Goal: Task Accomplishment & Management: Use online tool/utility

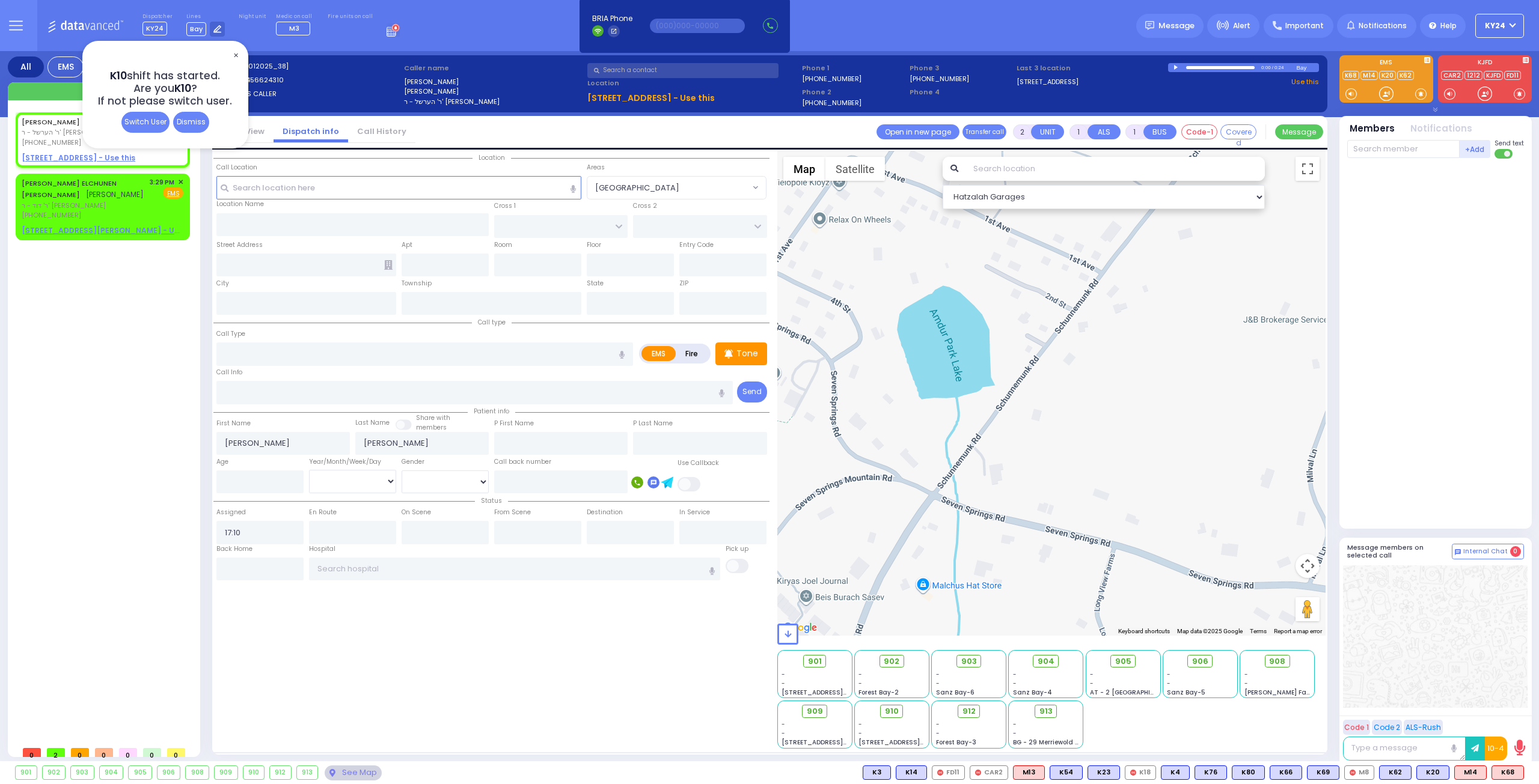
select select
click at [233, 55] on span "✕" at bounding box center [235, 56] width 10 height 14
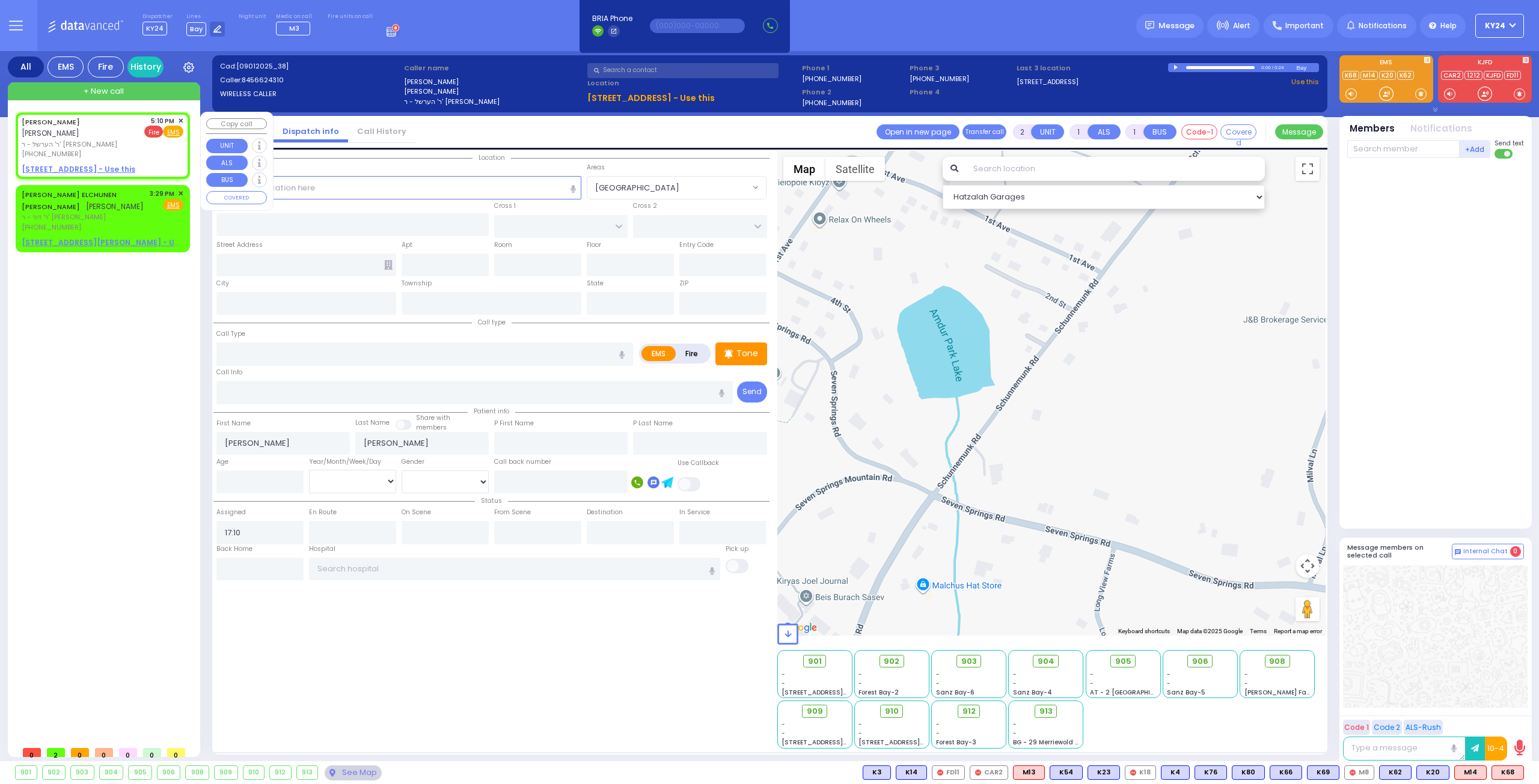
click at [151, 132] on span "Fire" at bounding box center [153, 132] width 18 height 12
select select
radio input "false"
radio input "true"
select select
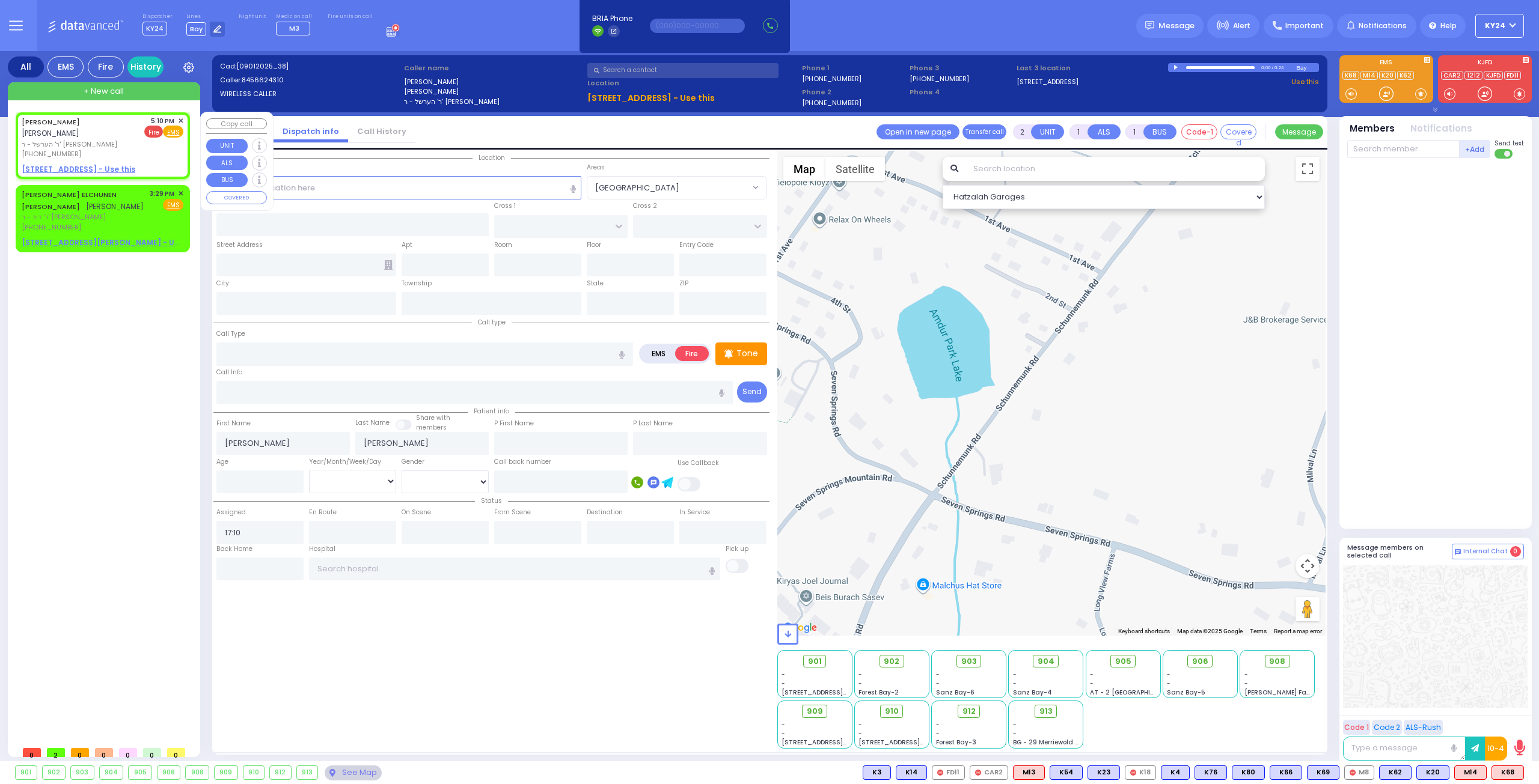
select select "Hatzalah Garages"
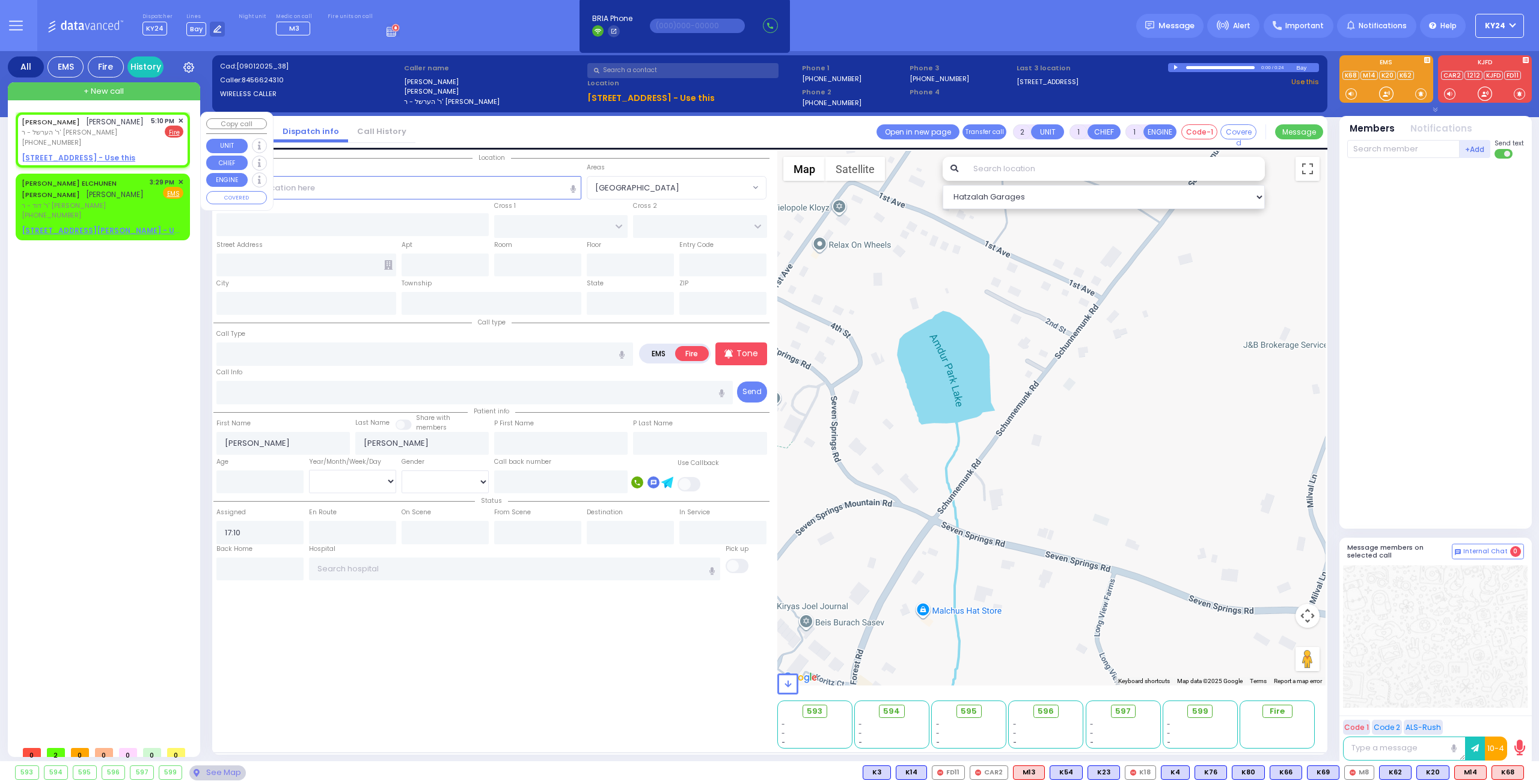
click at [97, 160] on u "[STREET_ADDRESS] - Use this" at bounding box center [78, 158] width 114 height 10
select select
radio input "true"
select select
select select "Hatzalah Garages"
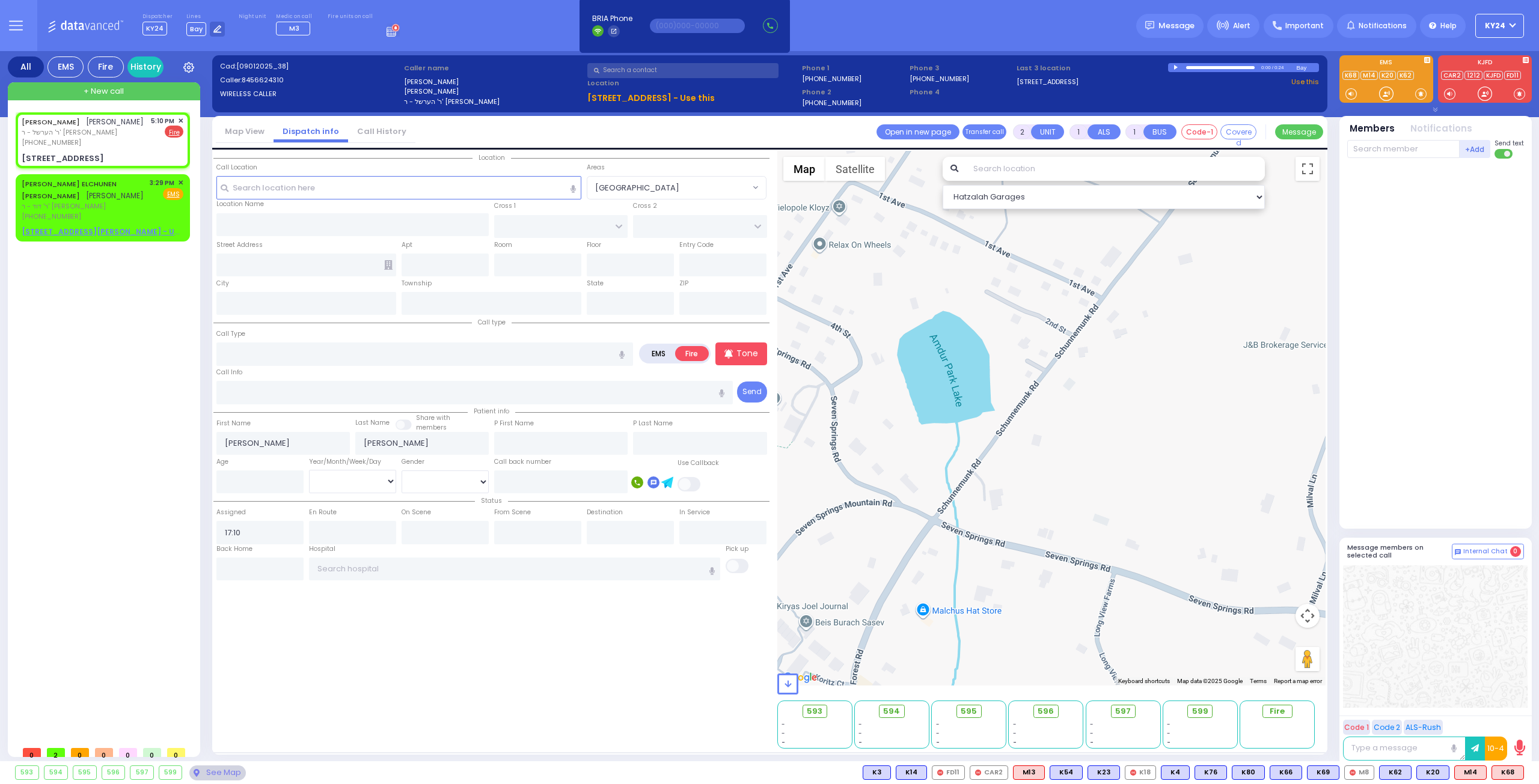
select select
radio input "true"
select select
select select "Hatzalah Garages"
type input "ROVNA COURT"
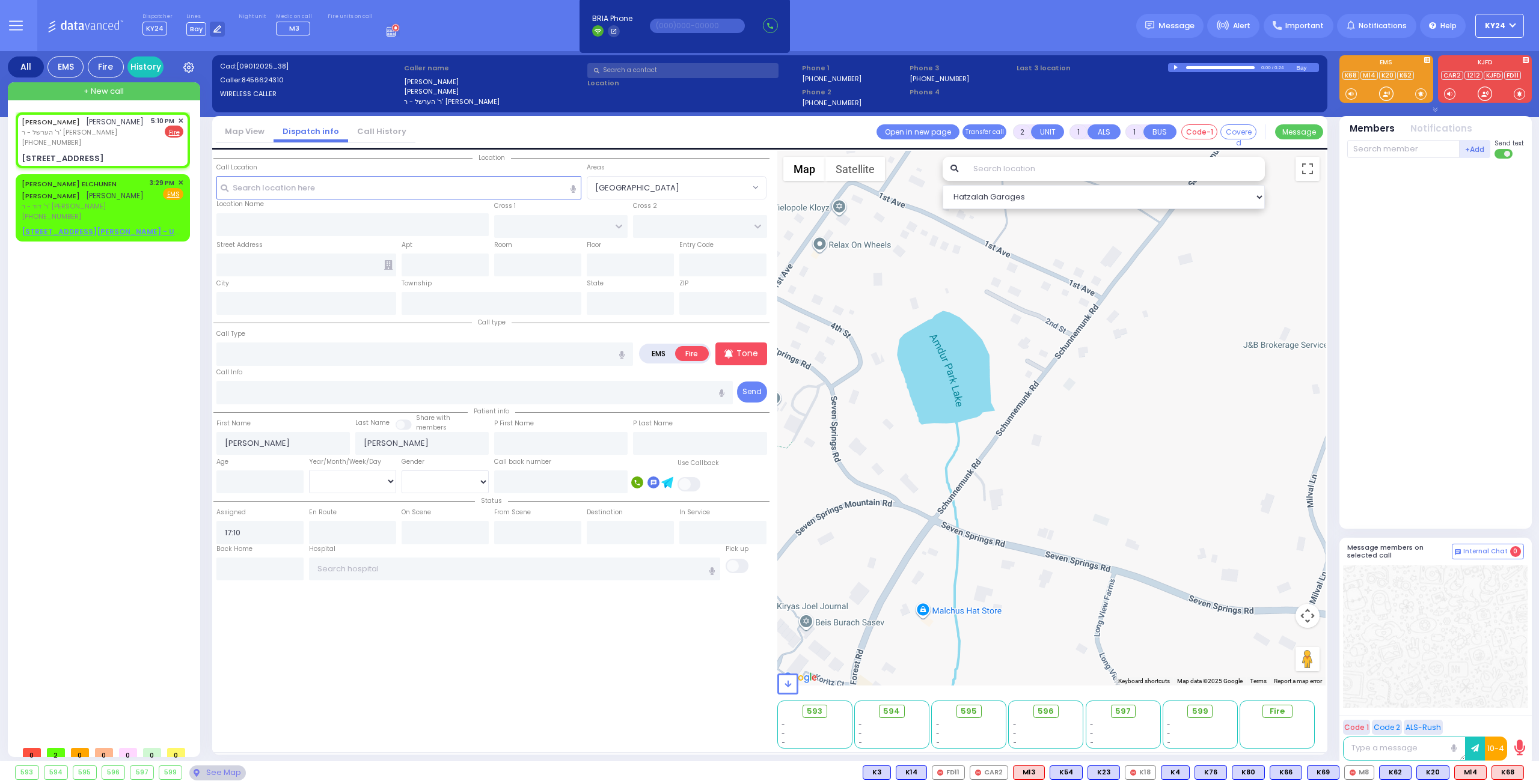
type input "[GEOGRAPHIC_DATA]"
type input "[STREET_ADDRESS]"
type input "302"
type input "Monroe"
type input "[US_STATE]"
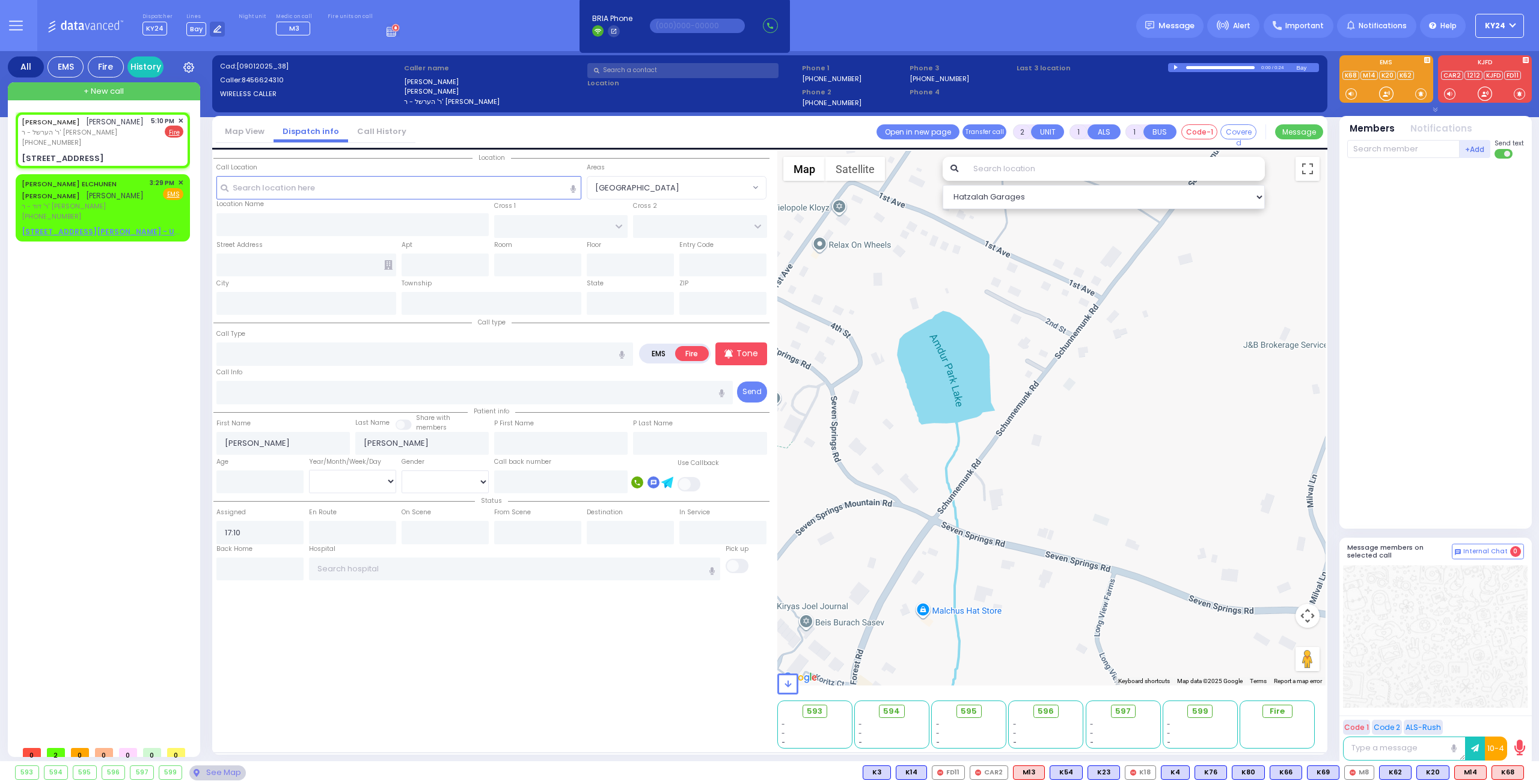
type input "10950"
select select "SECTION 5"
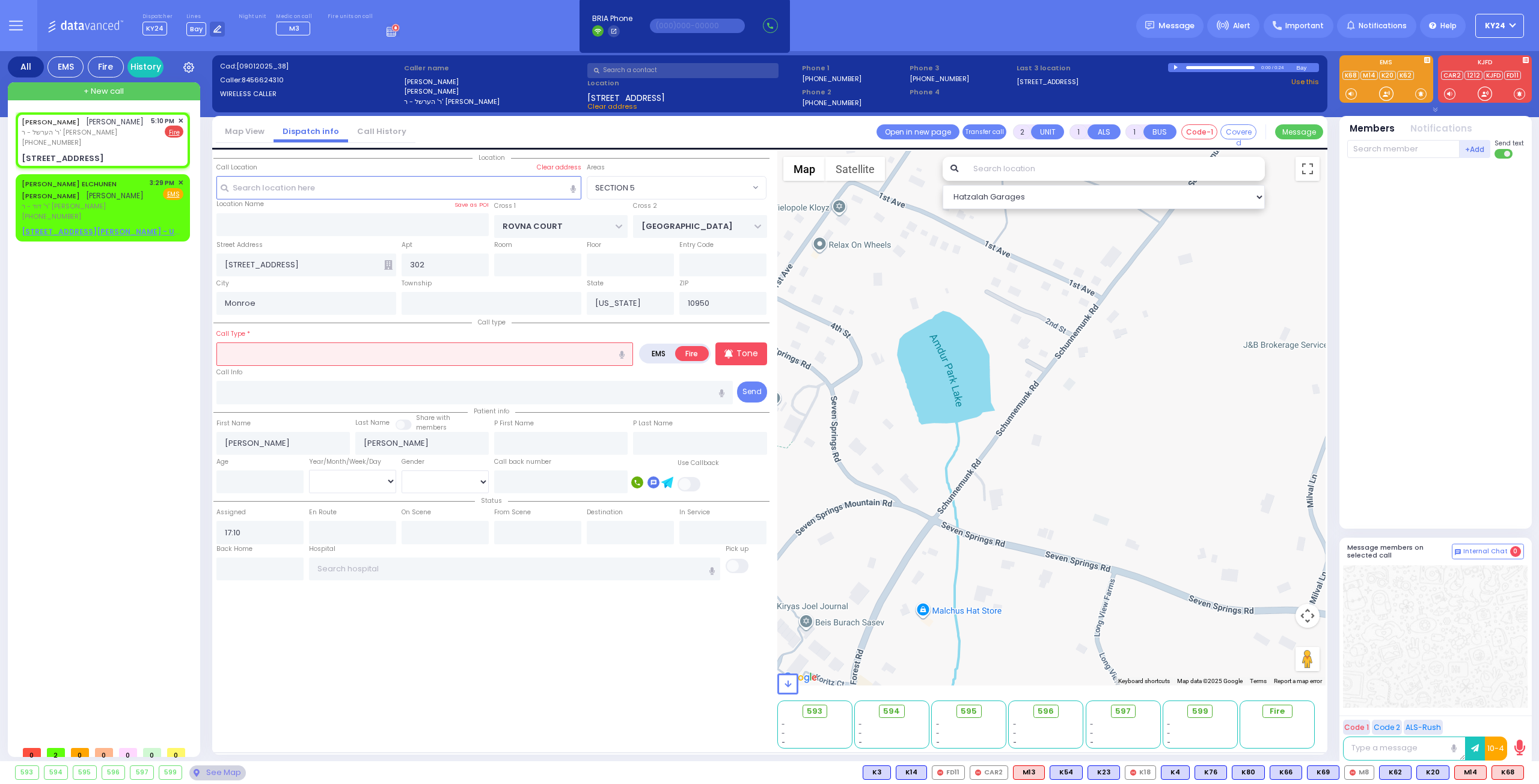
click at [475, 355] on input "text" at bounding box center [424, 354] width 416 height 23
type input "s"
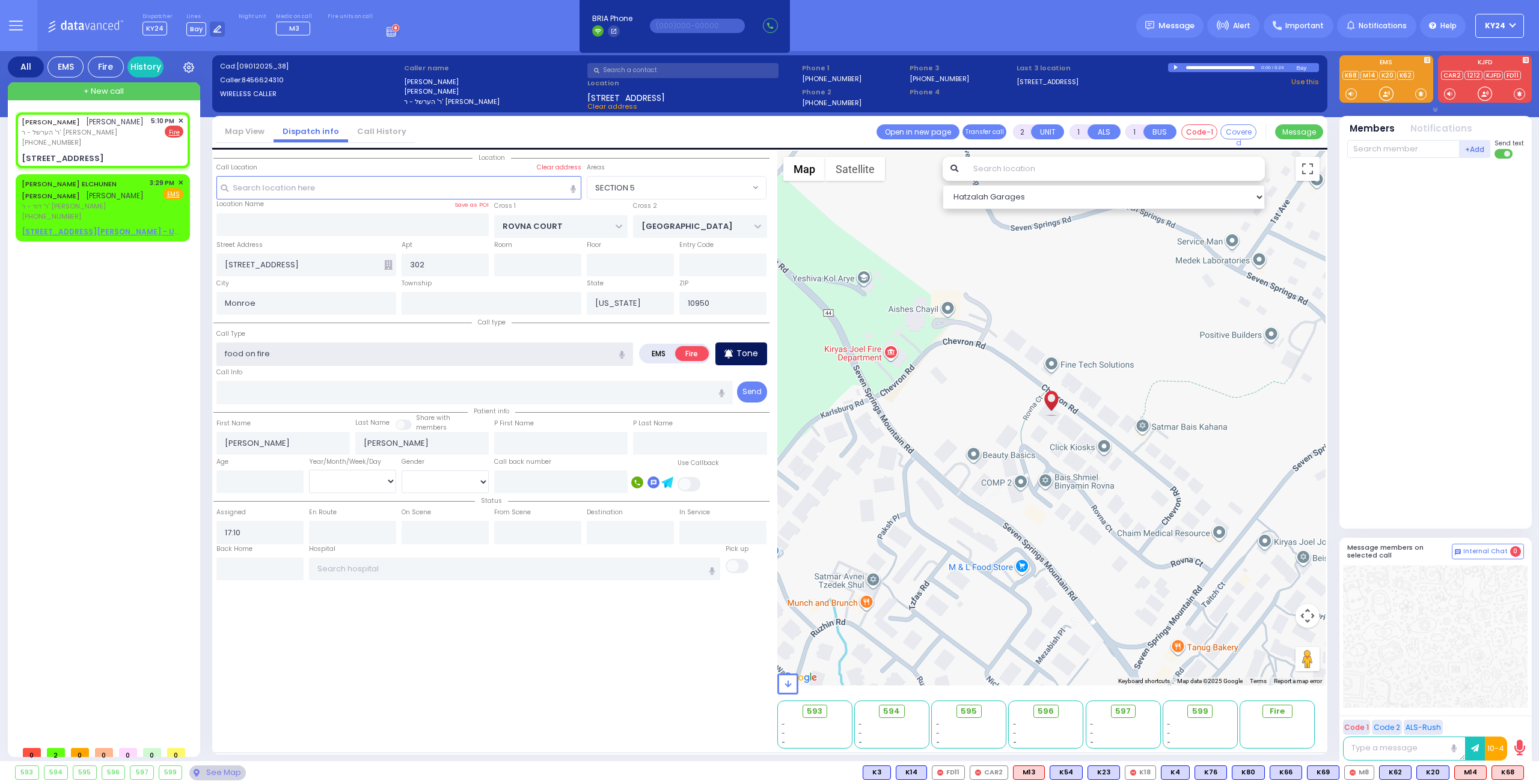
type input "food on fire"
click at [766, 351] on div "Tone" at bounding box center [741, 354] width 51 height 23
select select
radio input "true"
select select
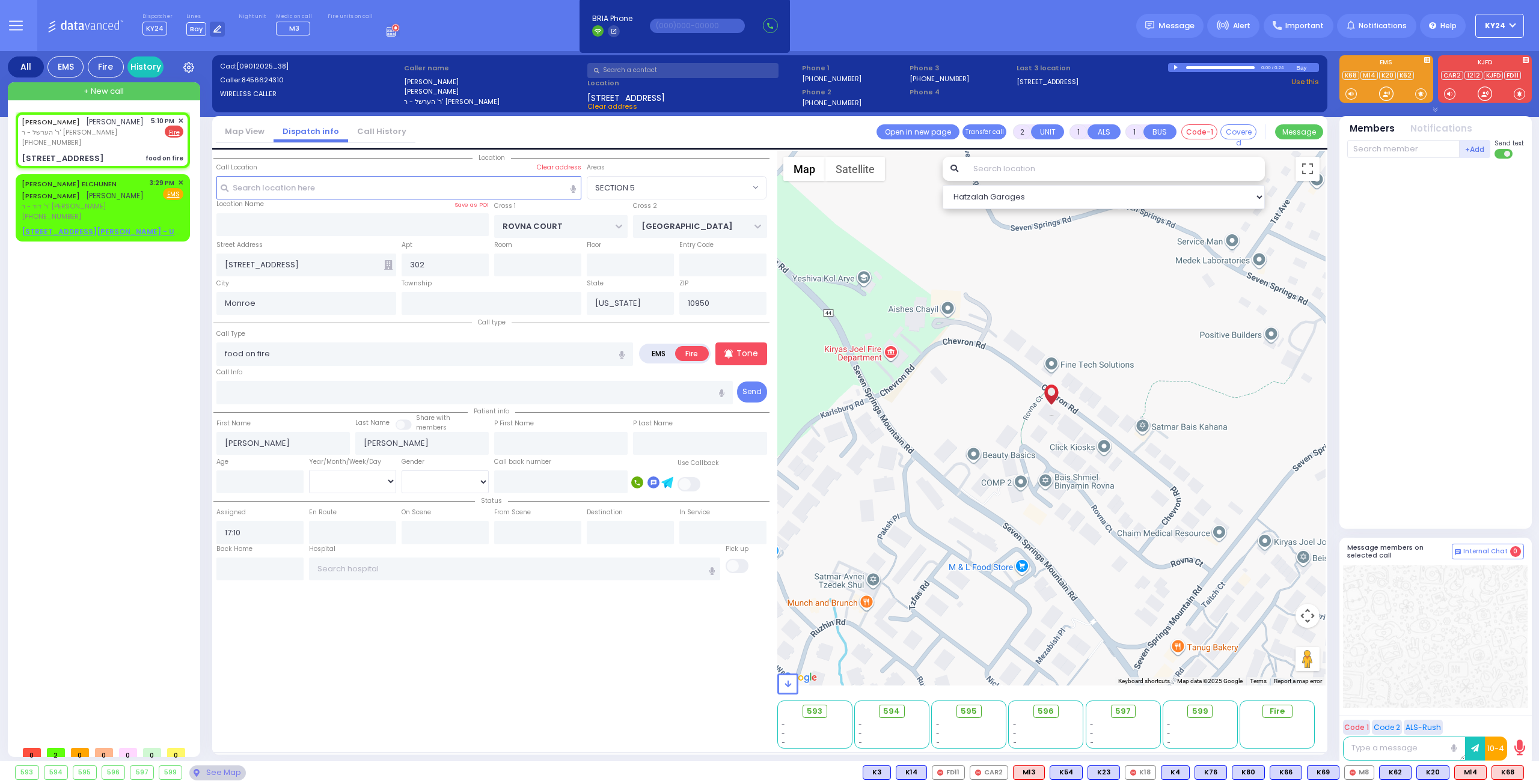
select select "Hatzalah Garages"
select select "SECTION 5"
click at [750, 350] on p "Tone" at bounding box center [748, 354] width 22 height 13
click at [1409, 139] on div "+Add Send text" at bounding box center [1435, 149] width 177 height 21
click at [1391, 163] on div "+Add Send text" at bounding box center [1435, 332] width 177 height 386
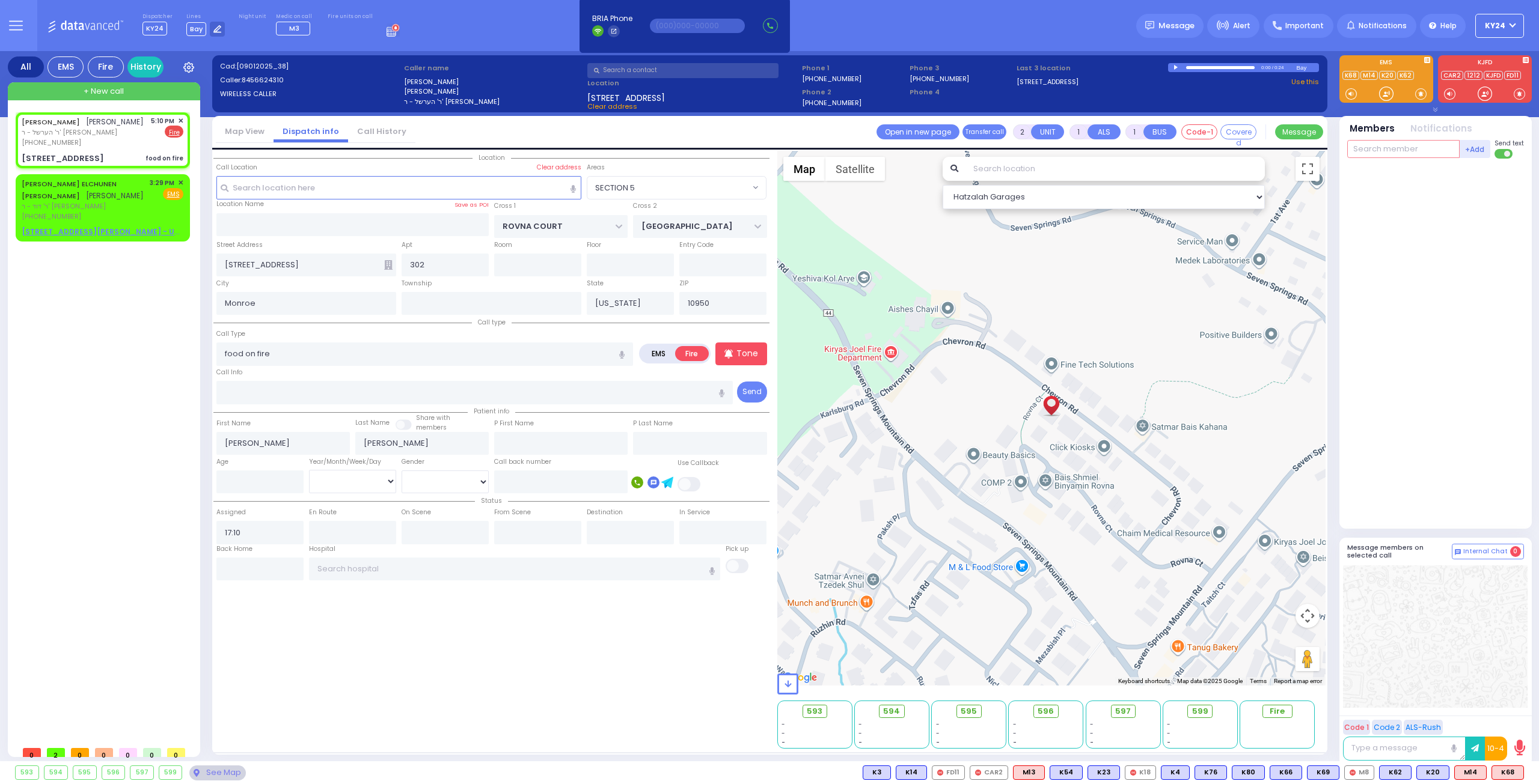
click at [1401, 149] on input "text" at bounding box center [1403, 149] width 113 height 18
click at [1373, 152] on input "text" at bounding box center [1403, 149] width 113 height 18
type input "53"
click at [1409, 177] on div "FD53" at bounding box center [1387, 173] width 60 height 12
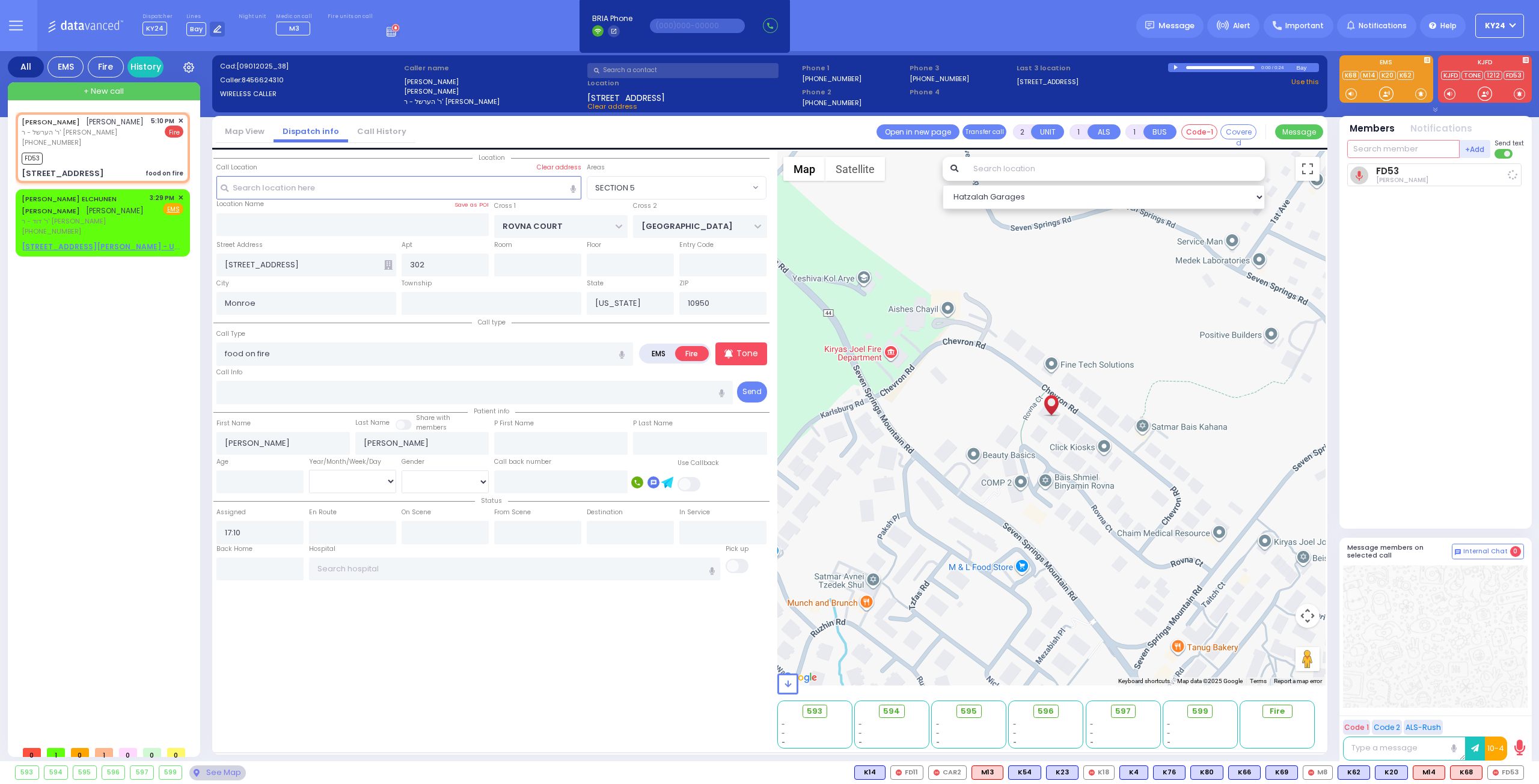
click at [1415, 149] on input "text" at bounding box center [1403, 149] width 113 height 18
select select
radio input "true"
select select
type input "17:11"
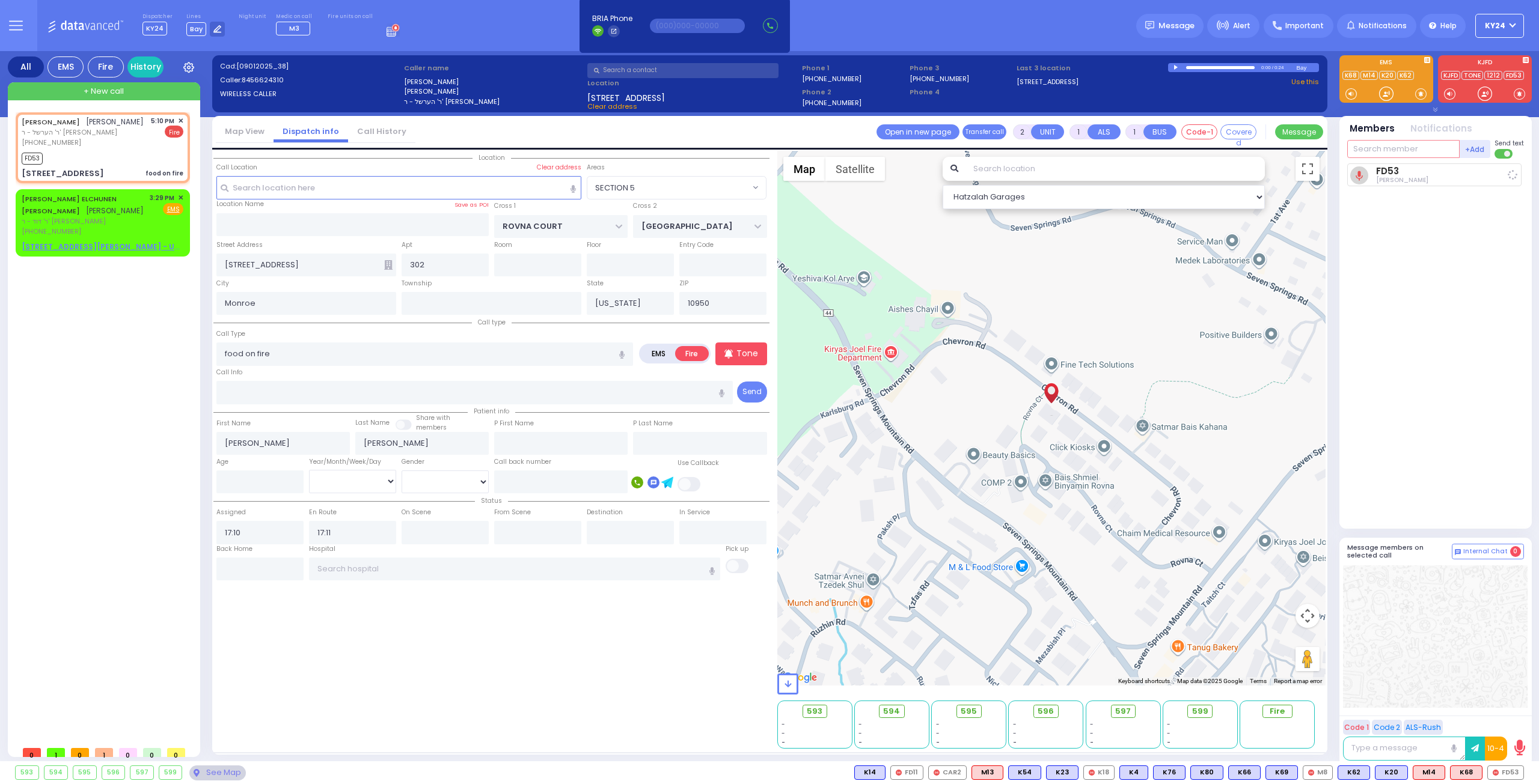
select select "SECTION 5"
select select "Hatzalah Garages"
click at [1423, 146] on input "text" at bounding box center [1403, 149] width 113 height 18
type input "car"
click at [1399, 199] on div "CAR5" at bounding box center [1387, 198] width 60 height 12
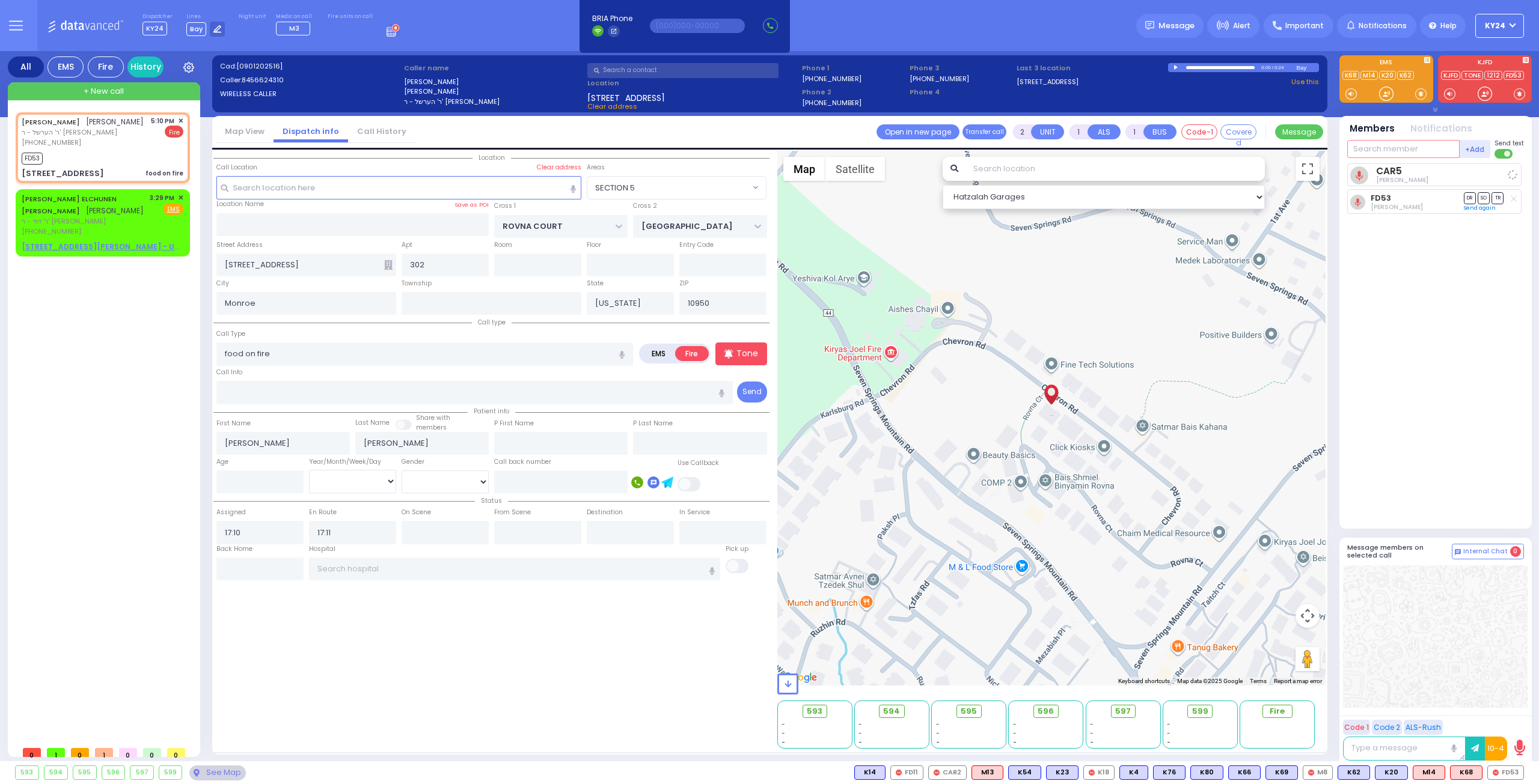
click at [1423, 145] on input "text" at bounding box center [1403, 149] width 113 height 18
type input "29"
select select
radio input "true"
select select
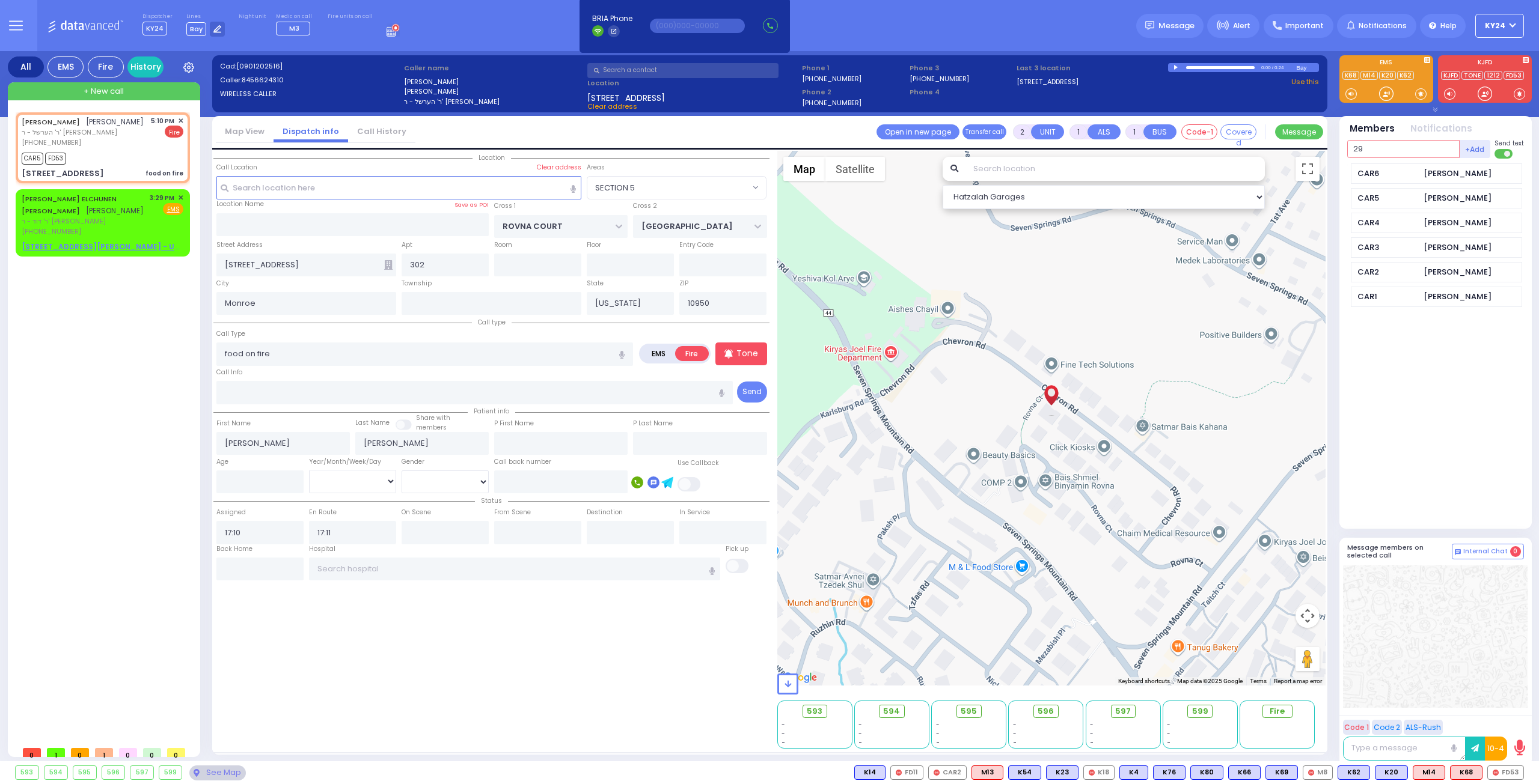
select select "SECTION 5"
select select "Hatzalah Garages"
type input "29"
click at [1406, 175] on div "FD29" at bounding box center [1387, 173] width 60 height 12
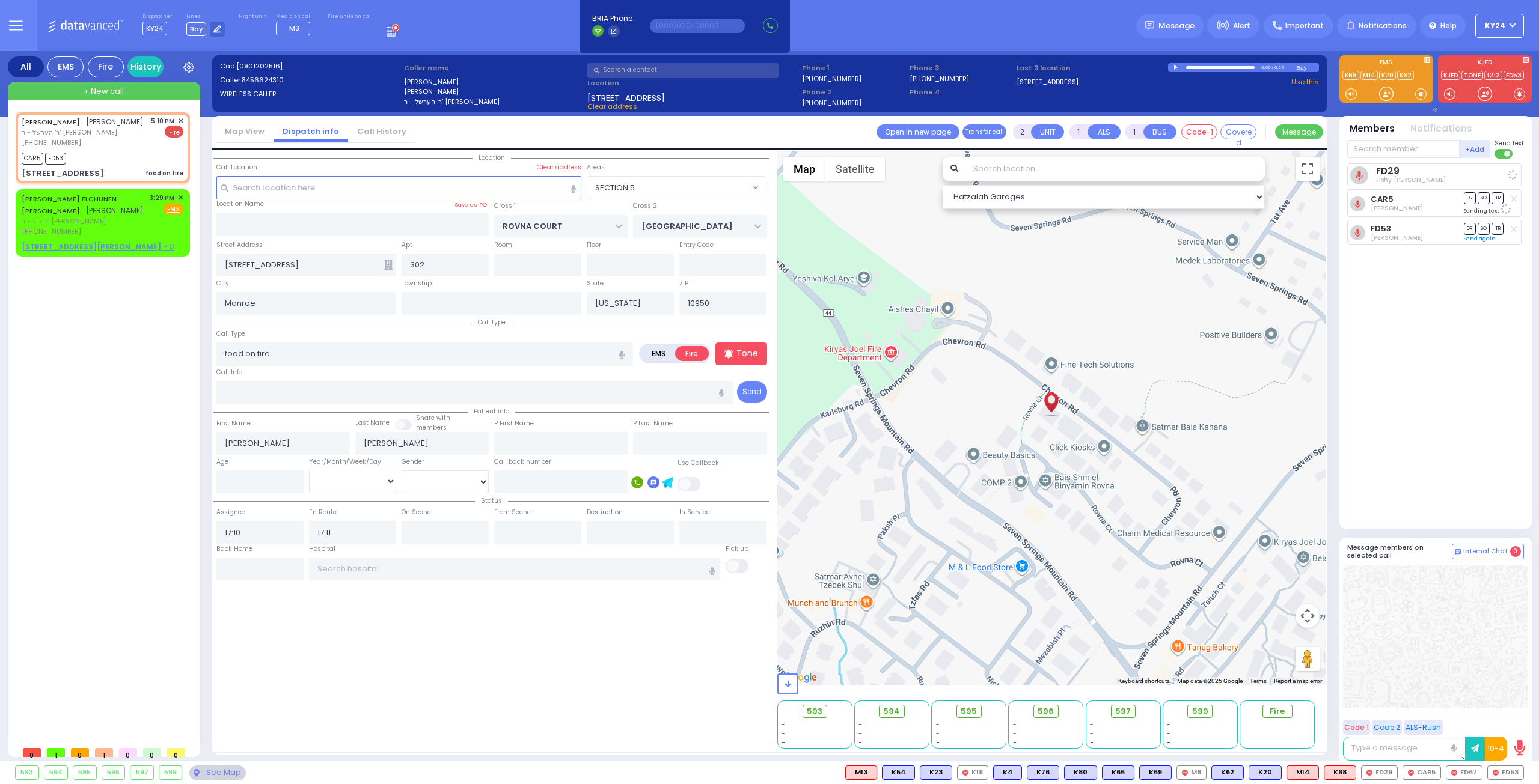
select select
radio input "true"
select select
select select "SECTION 5"
select select "Hatzalah Garages"
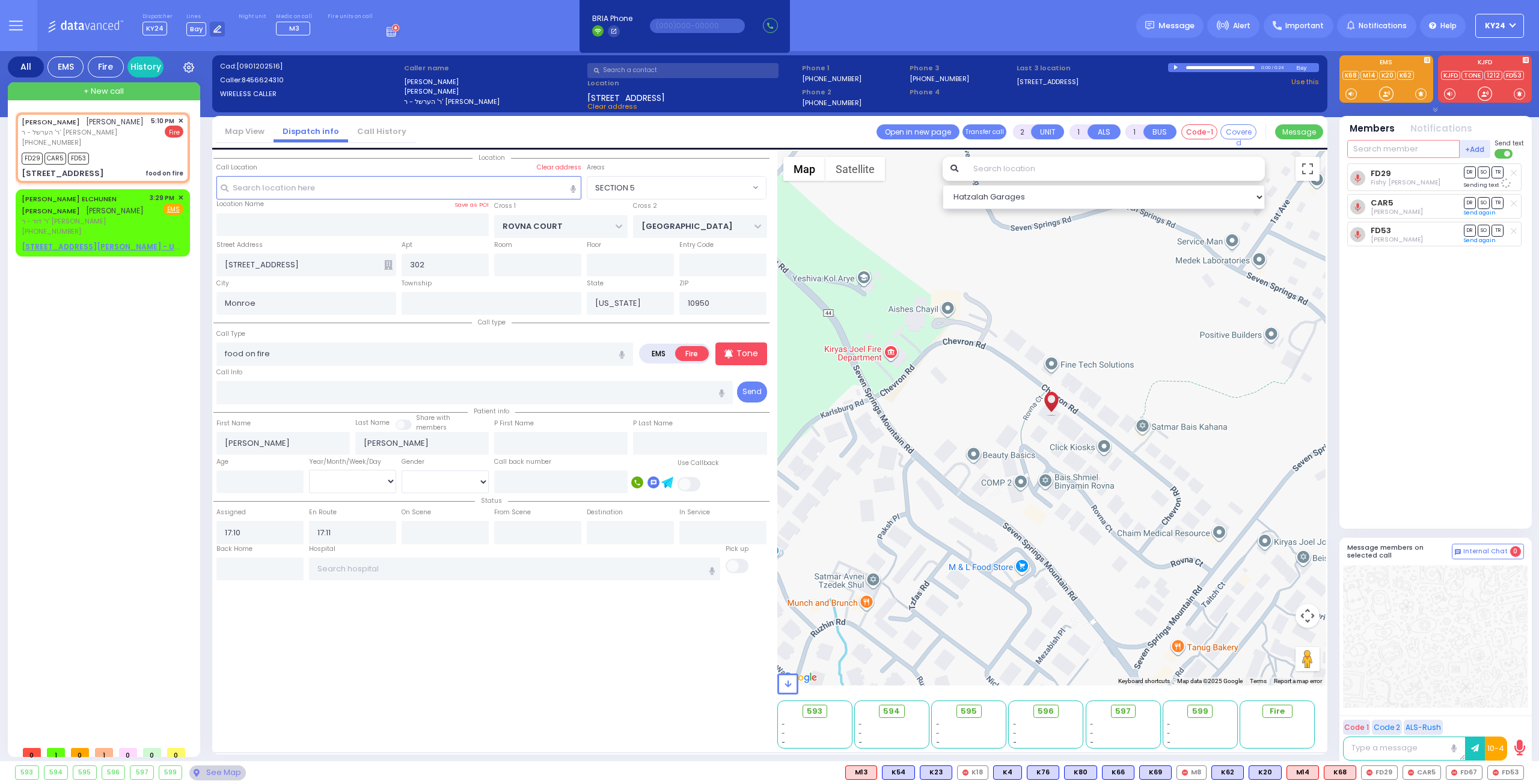
click at [1406, 148] on input "text" at bounding box center [1403, 149] width 113 height 18
type input "67"
click at [1446, 172] on div "[PERSON_NAME]" at bounding box center [1457, 173] width 68 height 12
select select
radio input "true"
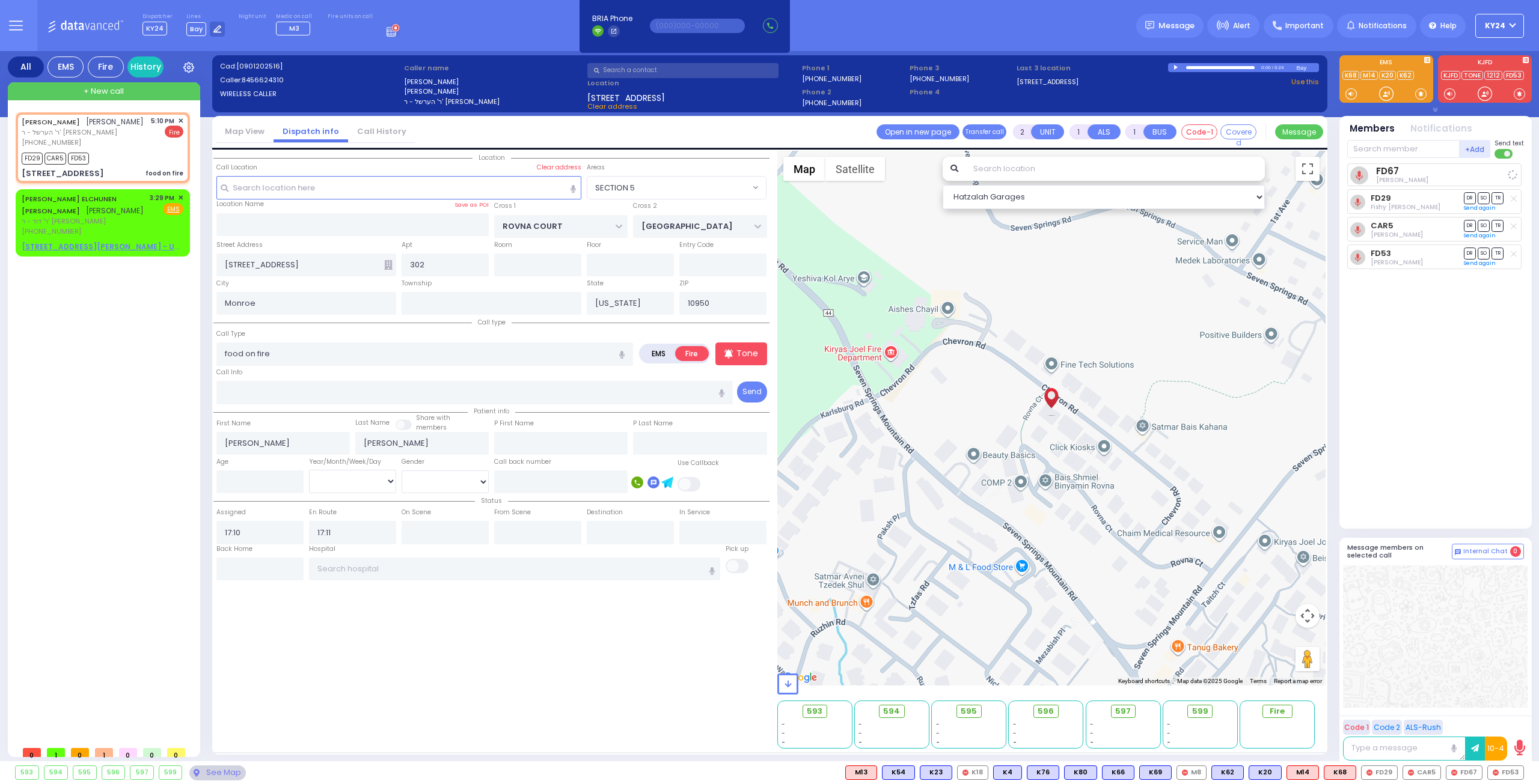
select select
select select "Hatzalah Garages"
select select "SECTION 5"
click at [1399, 141] on input "text" at bounding box center [1403, 149] width 113 height 18
type input "328"
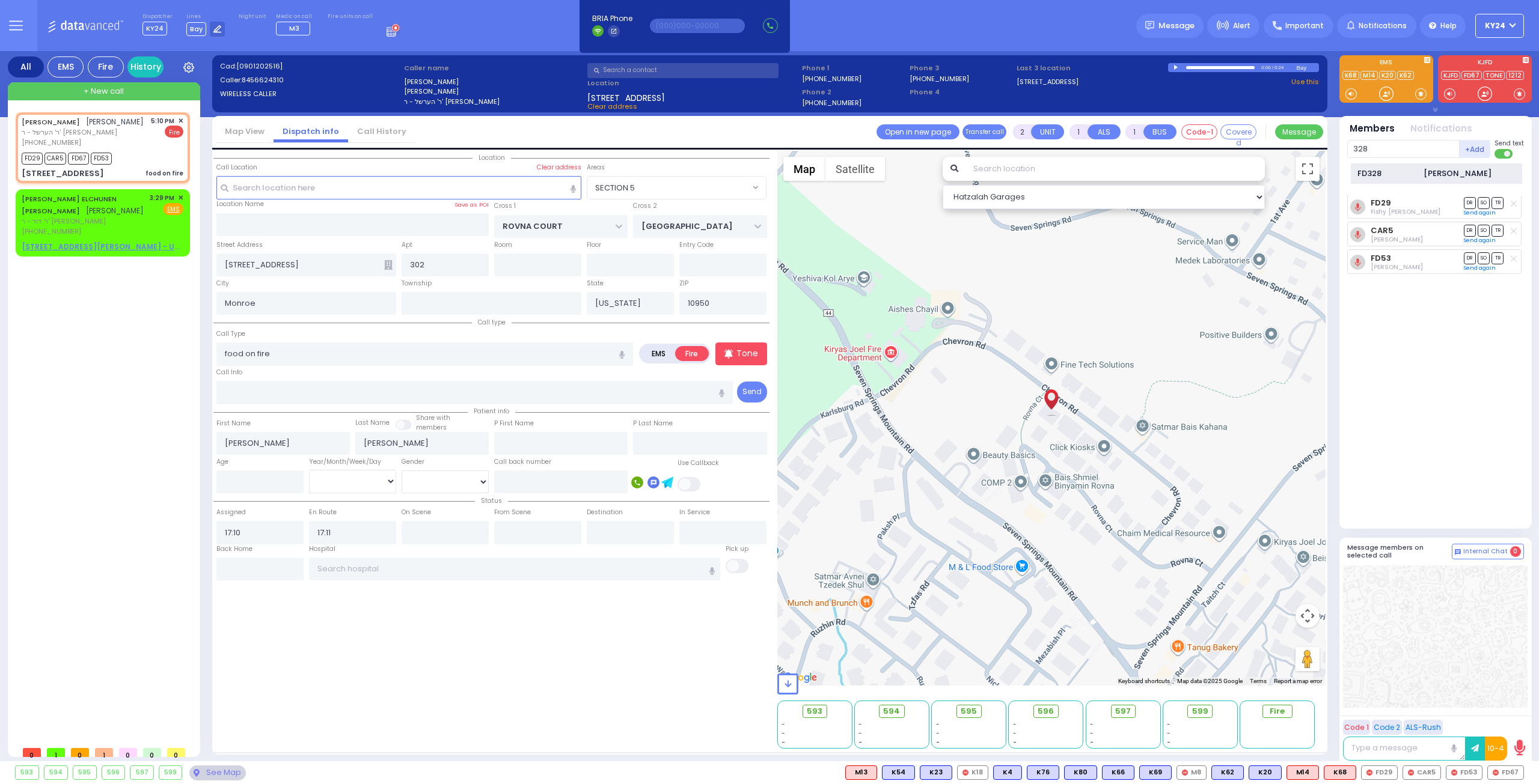
click at [1414, 176] on div "FD328" at bounding box center [1387, 173] width 60 height 12
select select
radio input "true"
select select
select select "SECTION 5"
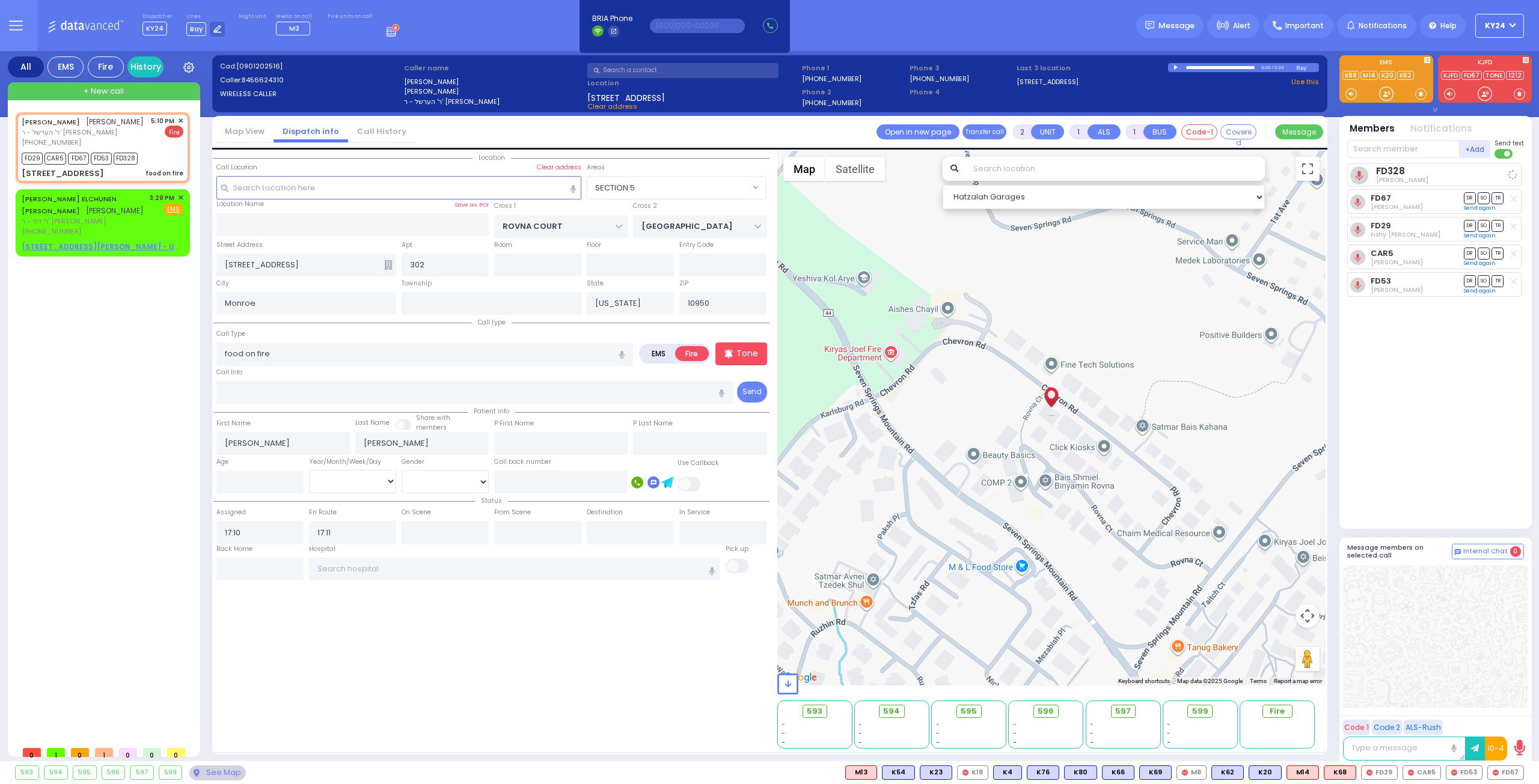
select select "Hatzalah Garages"
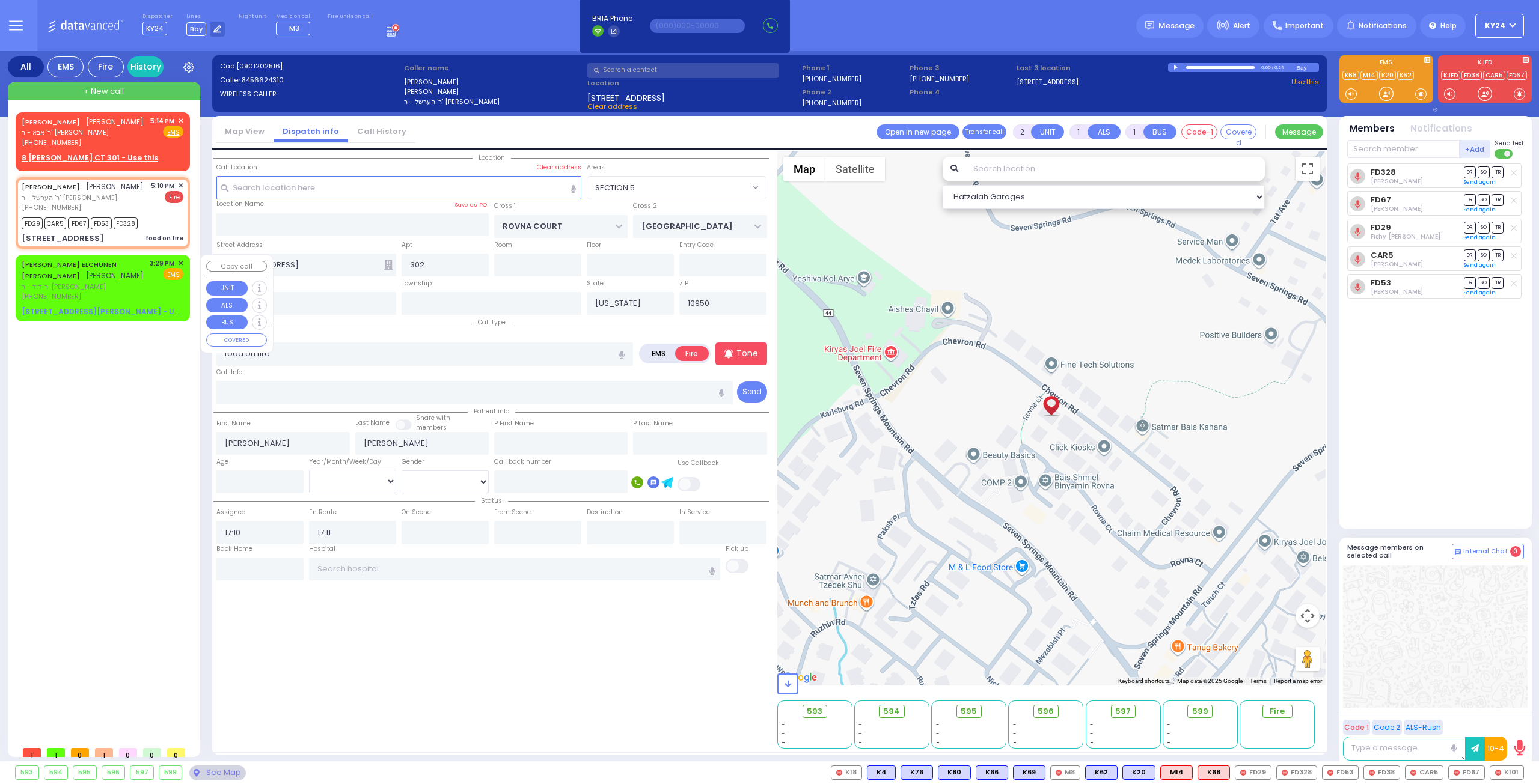
click at [178, 260] on span "✕" at bounding box center [181, 264] width 6 height 10
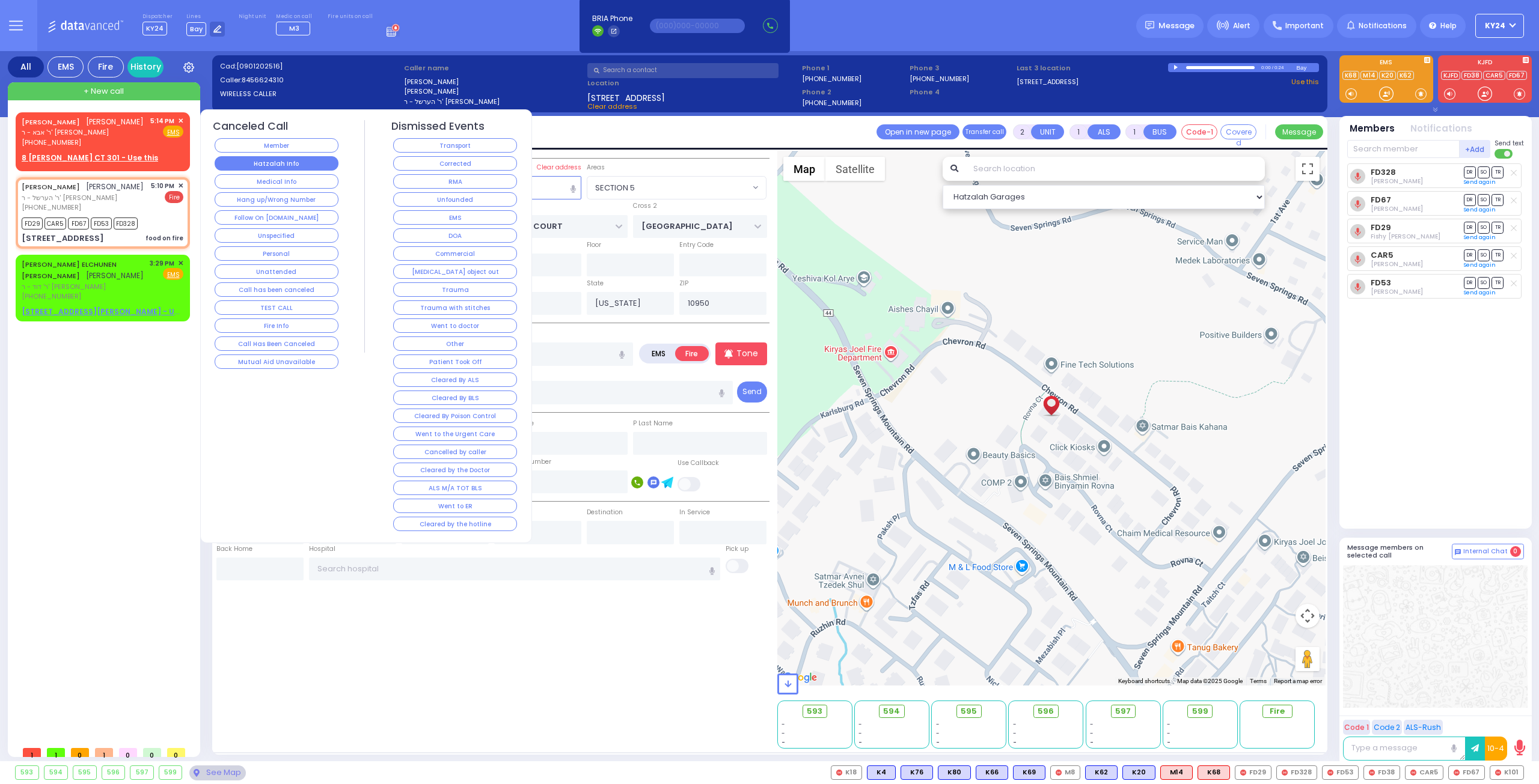
click at [301, 161] on button "Hatzalah Info" at bounding box center [277, 163] width 124 height 15
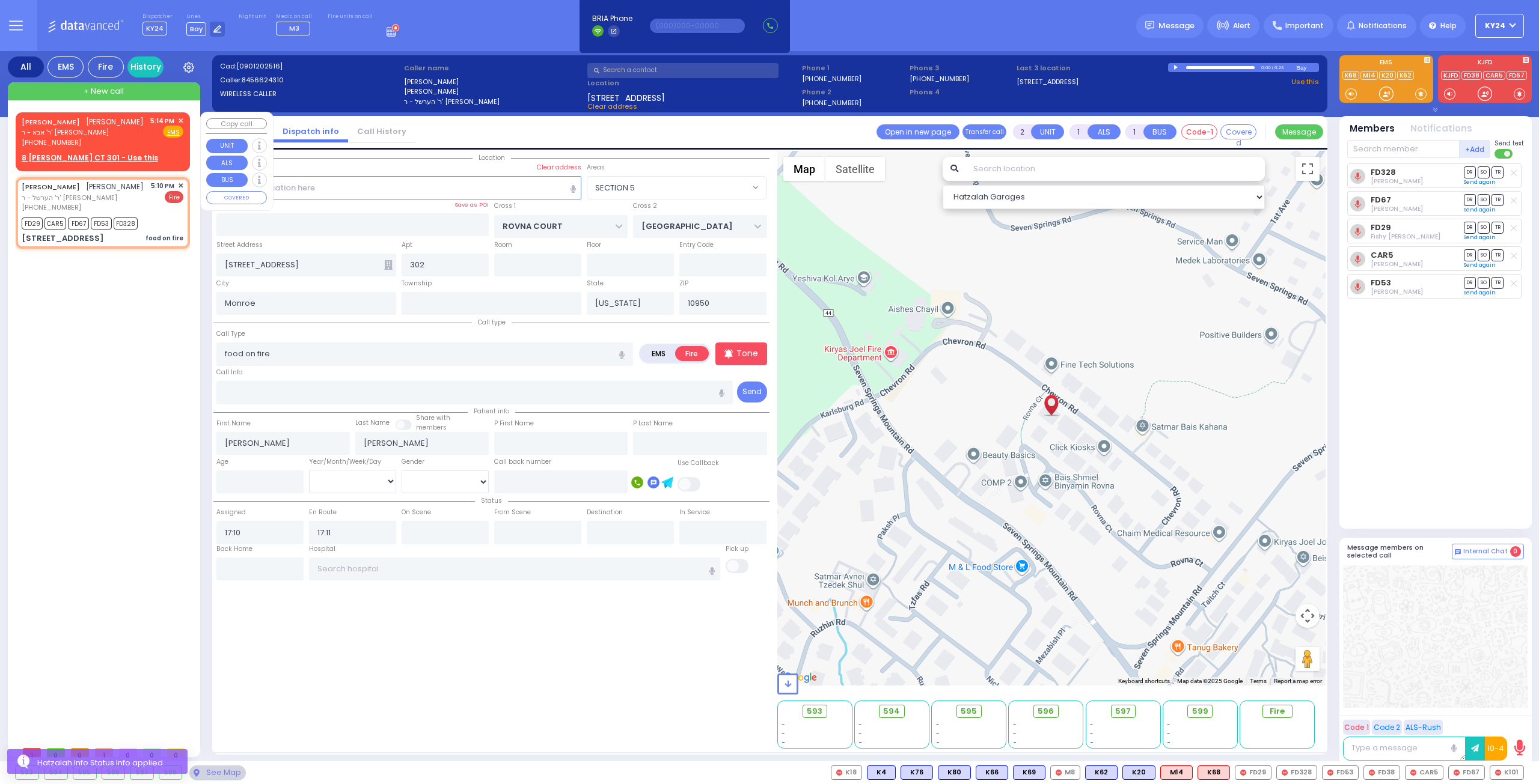
click at [179, 120] on span "✕" at bounding box center [181, 121] width 6 height 10
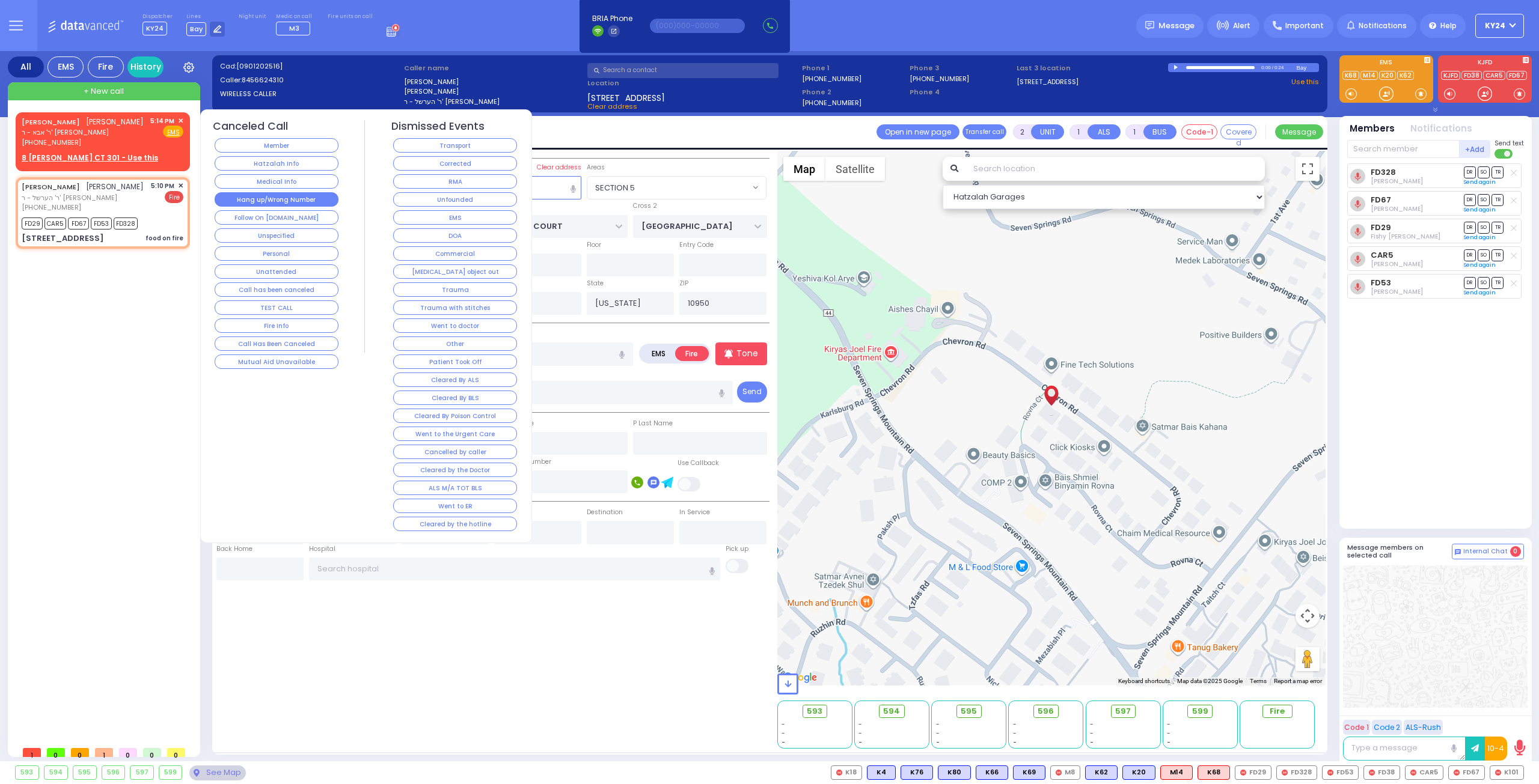
click at [294, 199] on button "Hang up/Wrong Number" at bounding box center [277, 199] width 124 height 15
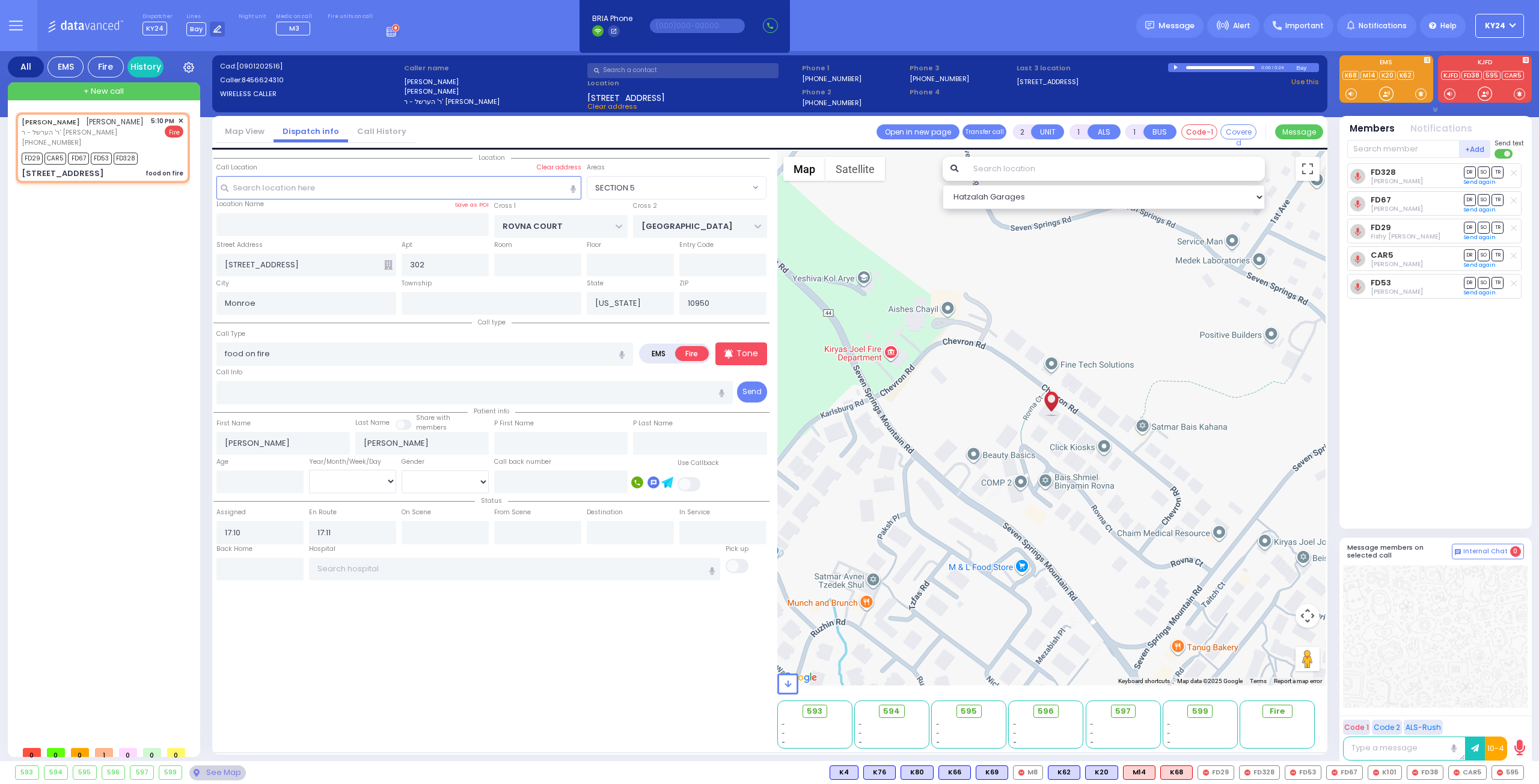
click at [1502, 33] on button "KY24" at bounding box center [1500, 26] width 49 height 24
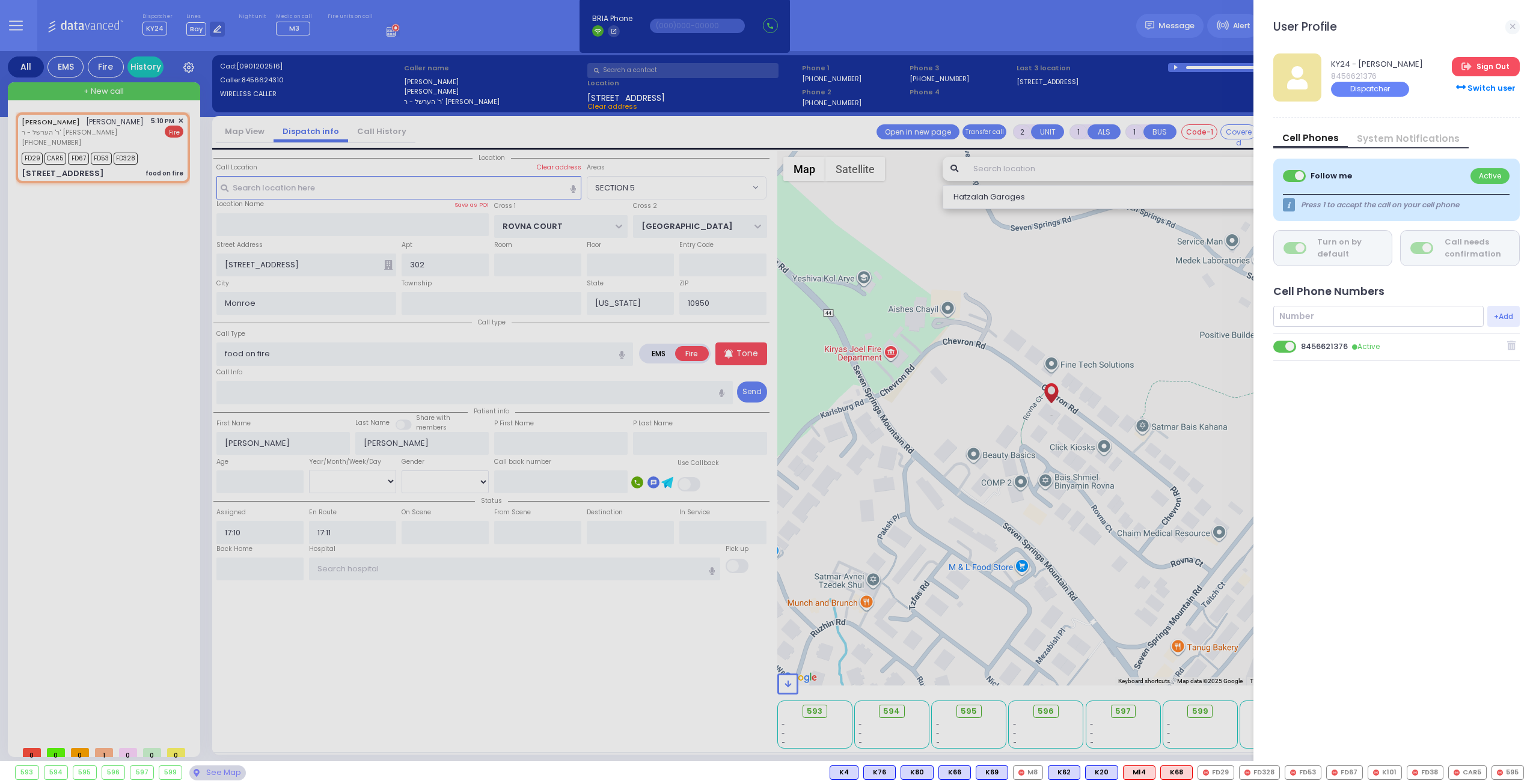
click at [1496, 74] on link "Sign Out" at bounding box center [1486, 67] width 67 height 19
